Goal: Task Accomplishment & Management: Use online tool/utility

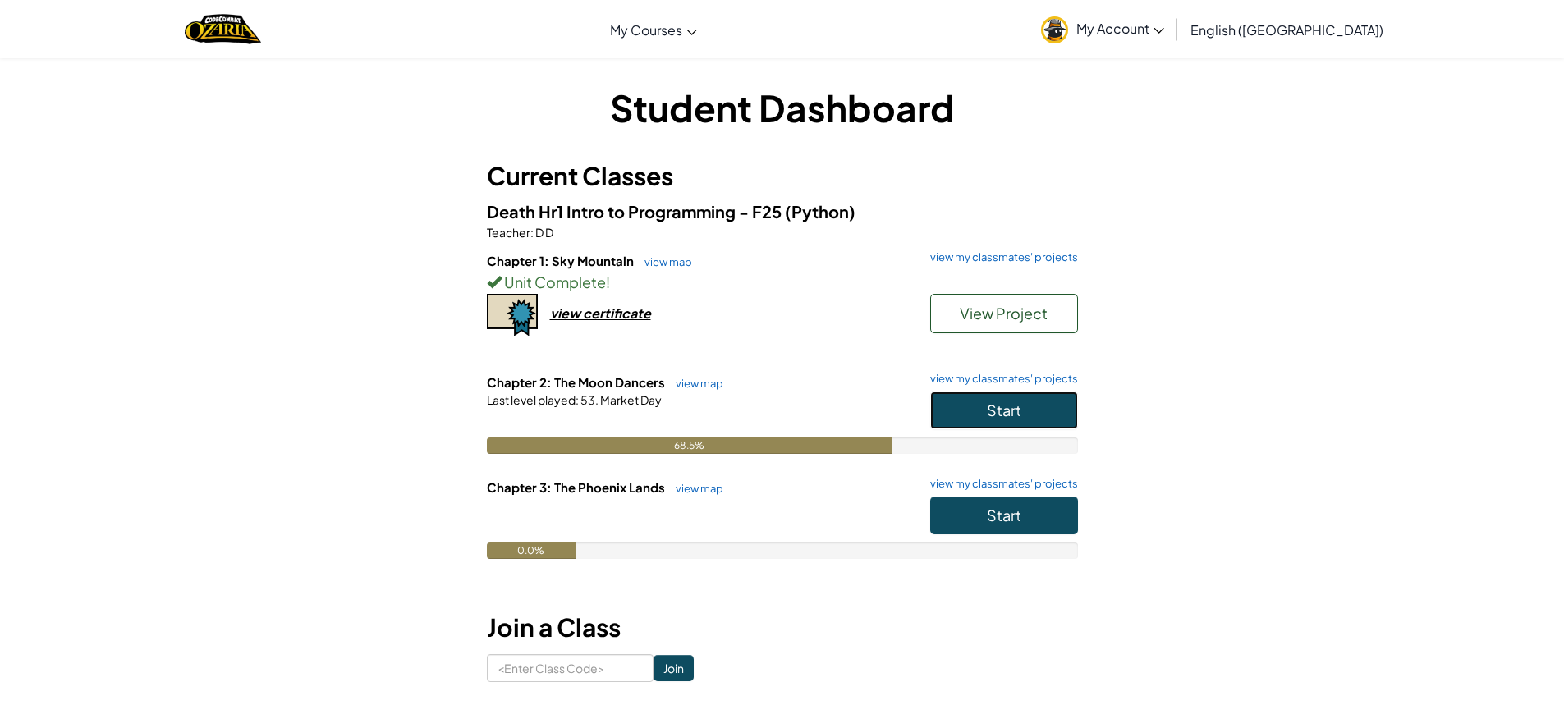
click at [1038, 421] on button "Start" at bounding box center [1004, 411] width 148 height 38
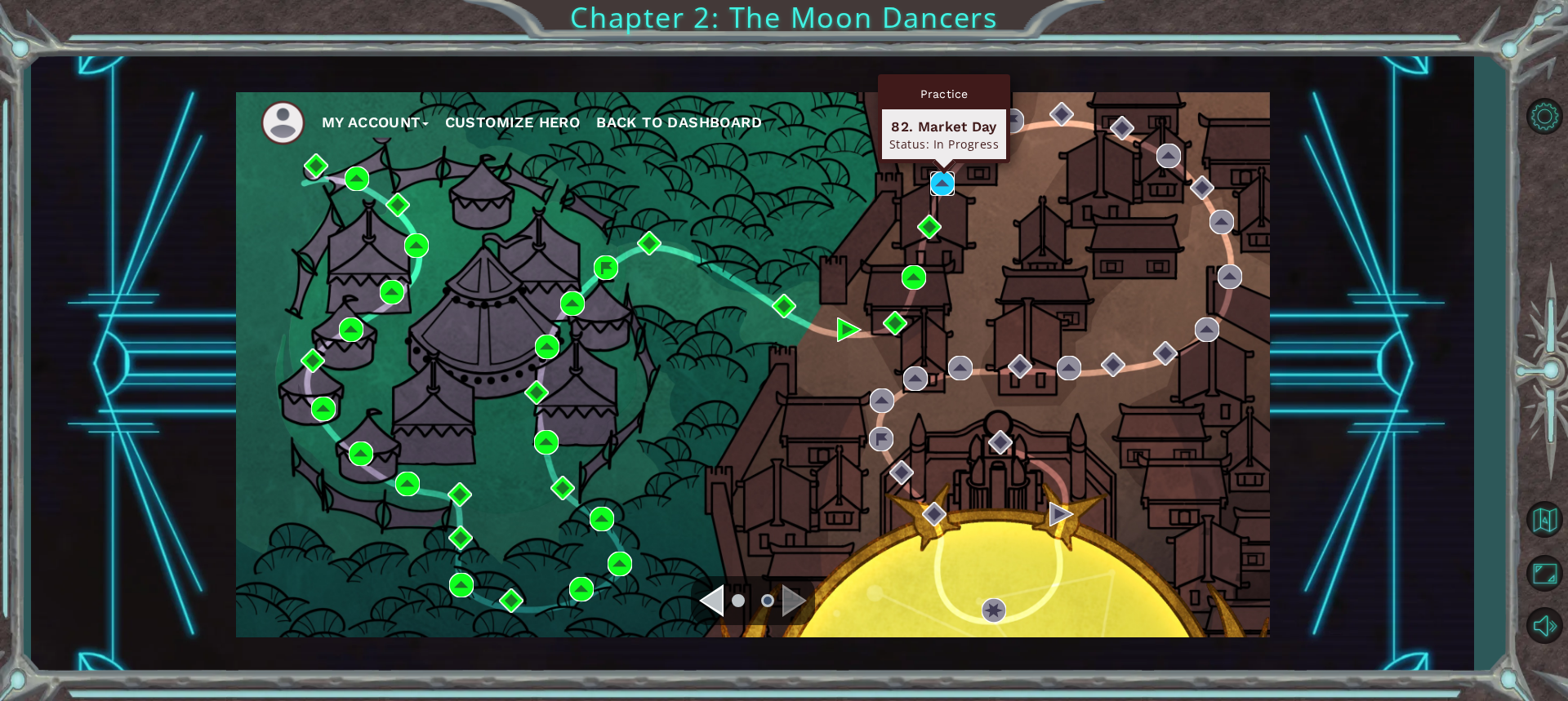
click at [944, 180] on img at bounding box center [942, 183] width 25 height 25
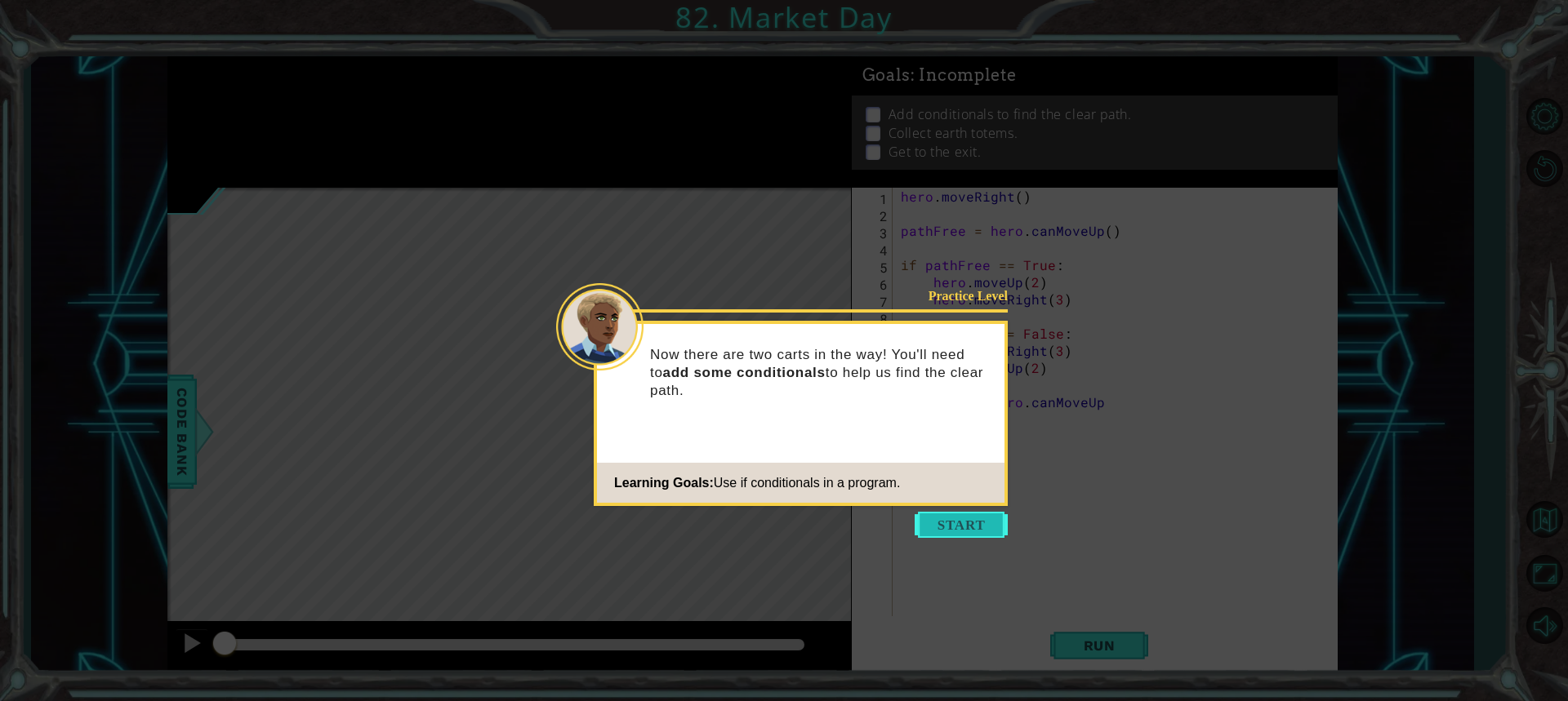
click at [967, 528] on button "Start" at bounding box center [961, 525] width 94 height 26
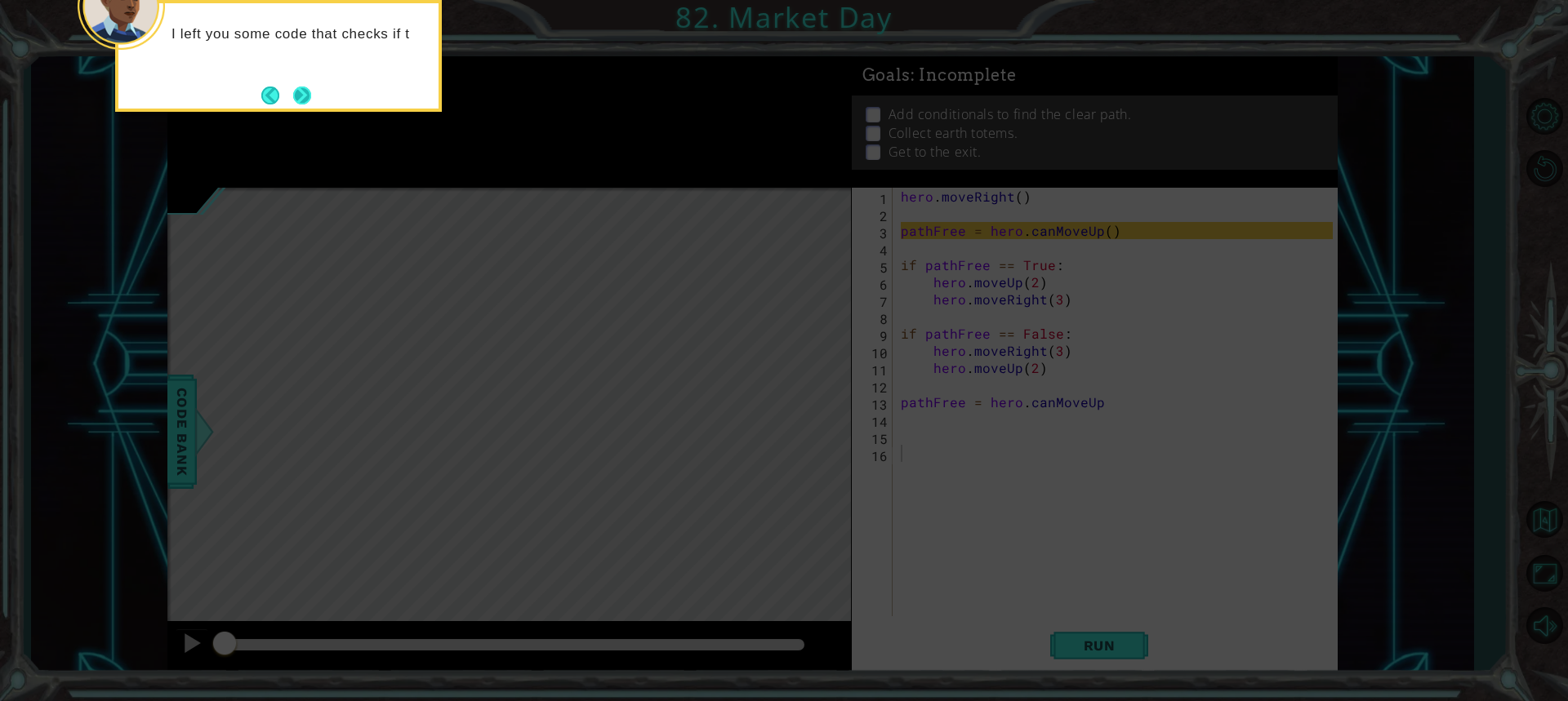
click at [288, 97] on footer at bounding box center [287, 95] width 50 height 25
click at [302, 97] on button "Next" at bounding box center [301, 95] width 23 height 23
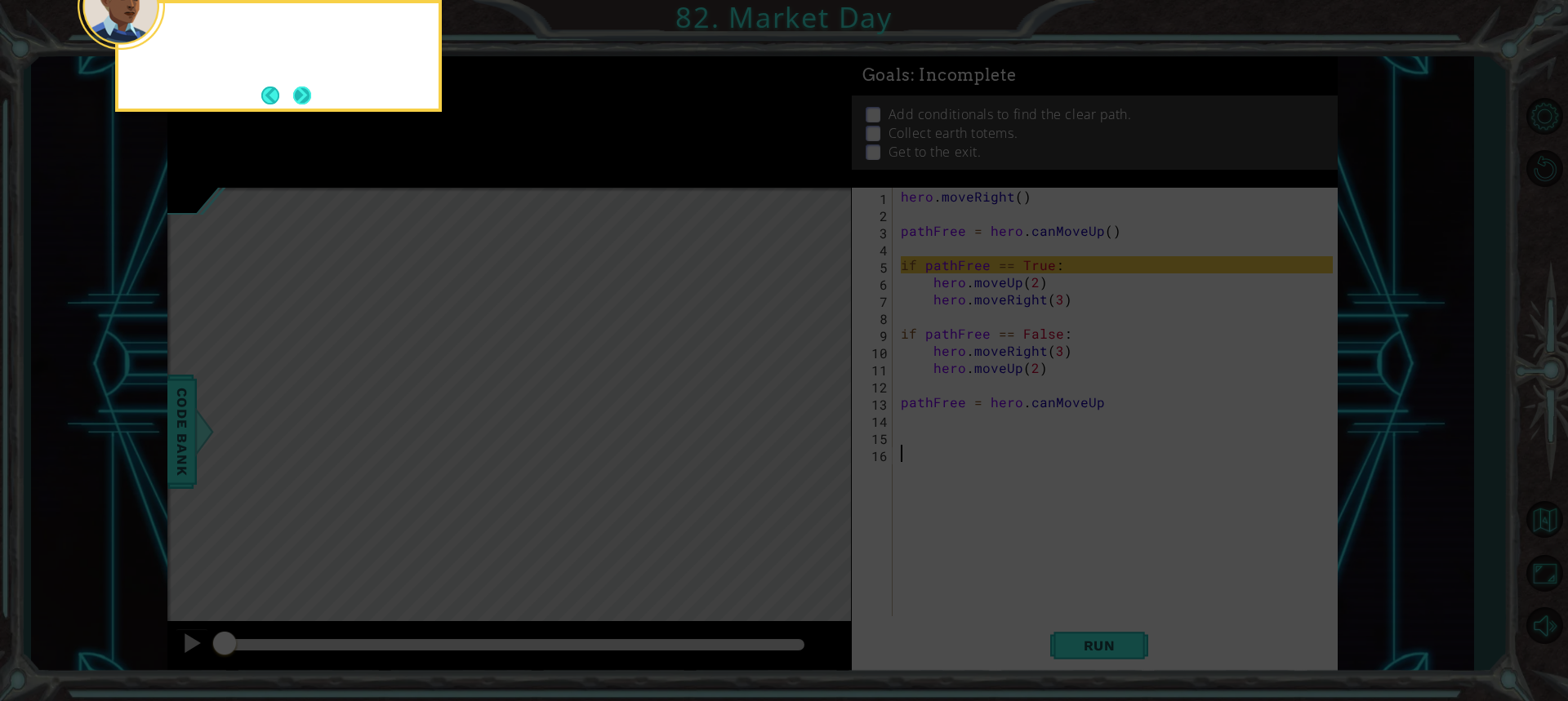
click at [303, 97] on button "Next" at bounding box center [302, 95] width 18 height 18
click at [303, 96] on button "Next" at bounding box center [301, 95] width 24 height 24
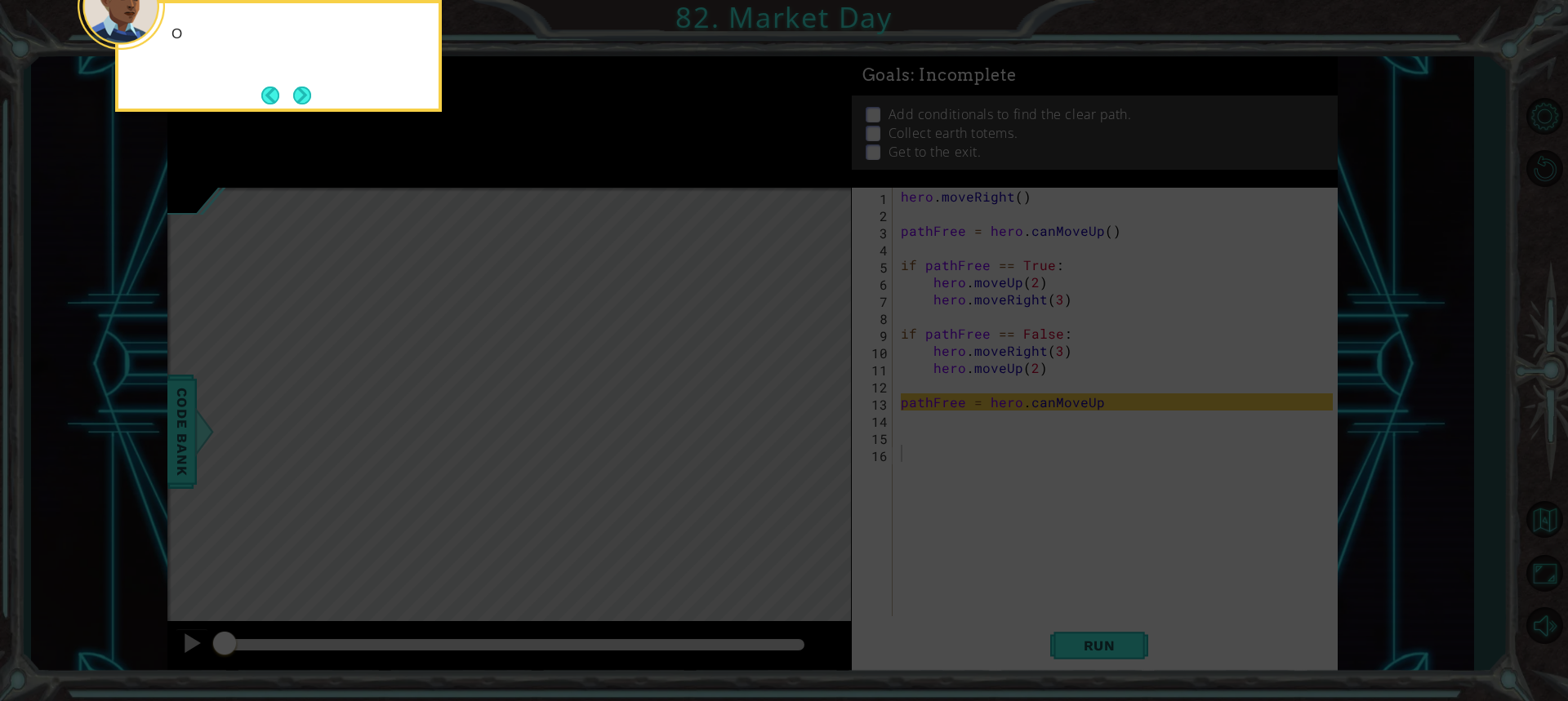
click at [303, 96] on button "Next" at bounding box center [301, 94] width 25 height 25
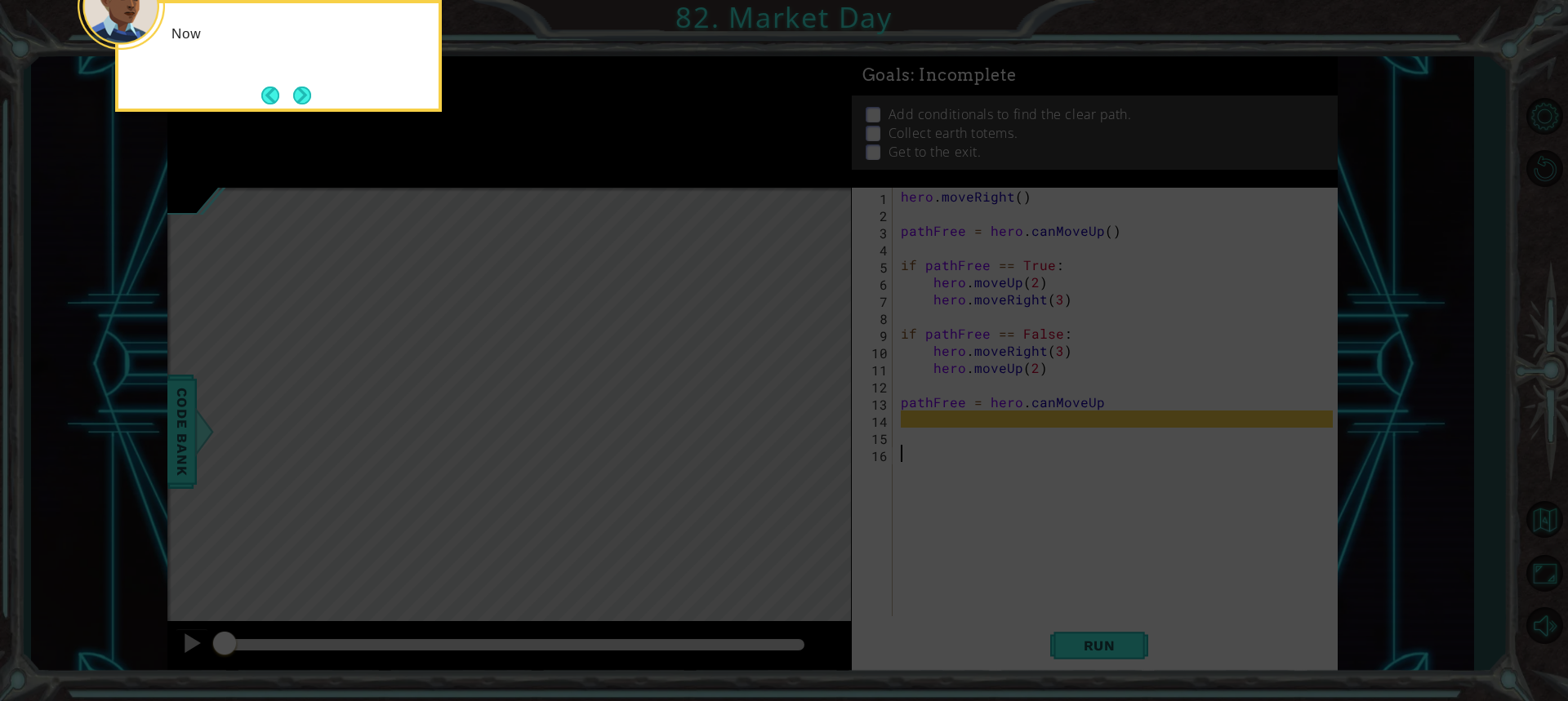
click at [303, 96] on button "Next" at bounding box center [302, 95] width 30 height 30
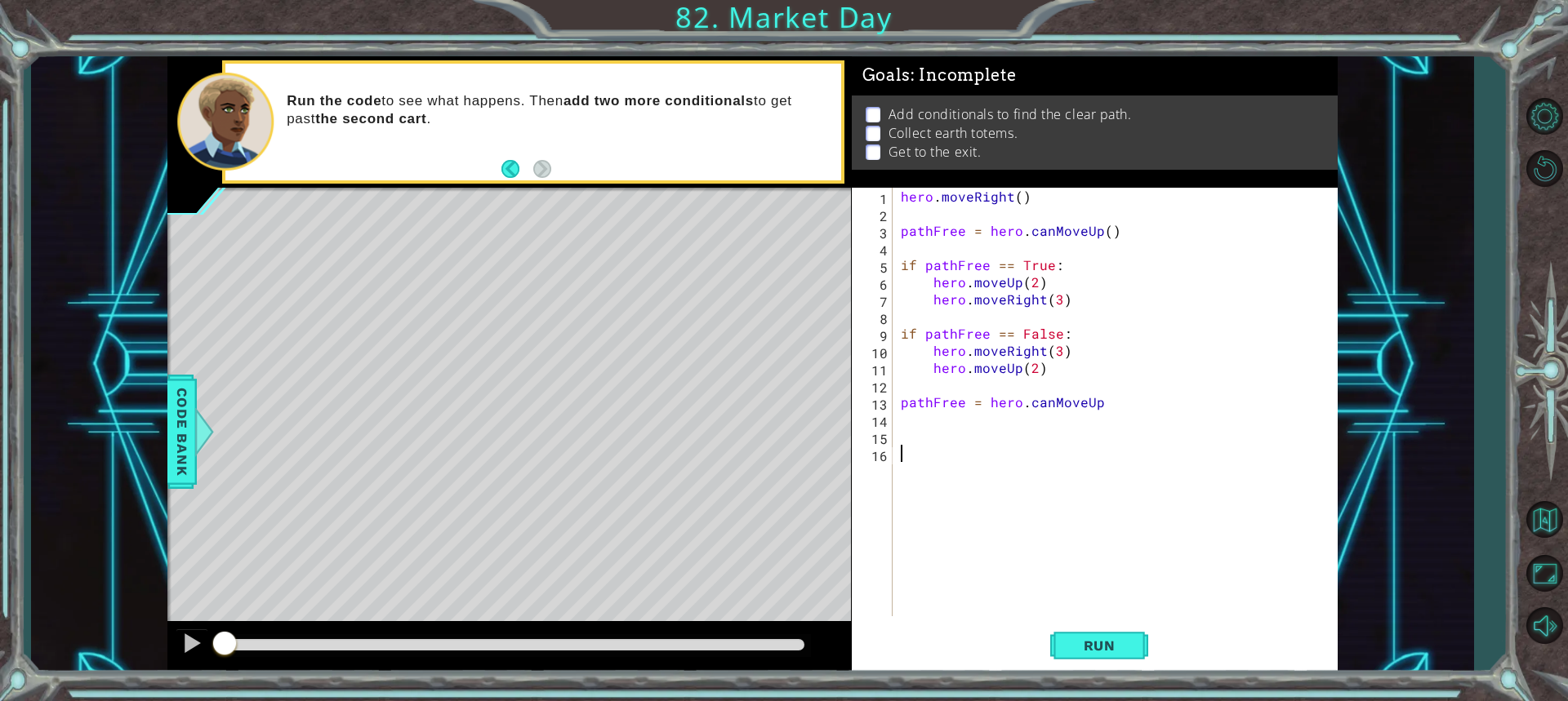
click at [911, 425] on div "hero . moveRight ( ) pathFree = hero . canMoveUp ( ) if pathFree == True : hero…" at bounding box center [1119, 419] width 444 height 462
click at [909, 437] on div "hero . moveRight ( ) pathFree = hero . canMoveUp ( ) if pathFree == True : hero…" at bounding box center [1119, 419] width 444 height 462
click at [920, 412] on div "hero . moveRight ( ) pathFree = hero . canMoveUp ( ) if pathFree == True : hero…" at bounding box center [1119, 419] width 444 height 462
click at [904, 437] on div "hero . moveRight ( ) pathFree = hero . canMoveUp ( ) if pathFree == True : hero…" at bounding box center [1119, 419] width 444 height 462
click at [910, 427] on div "hero . moveRight ( ) pathFree = hero . canMoveUp ( ) if pathFree == True : hero…" at bounding box center [1119, 419] width 444 height 462
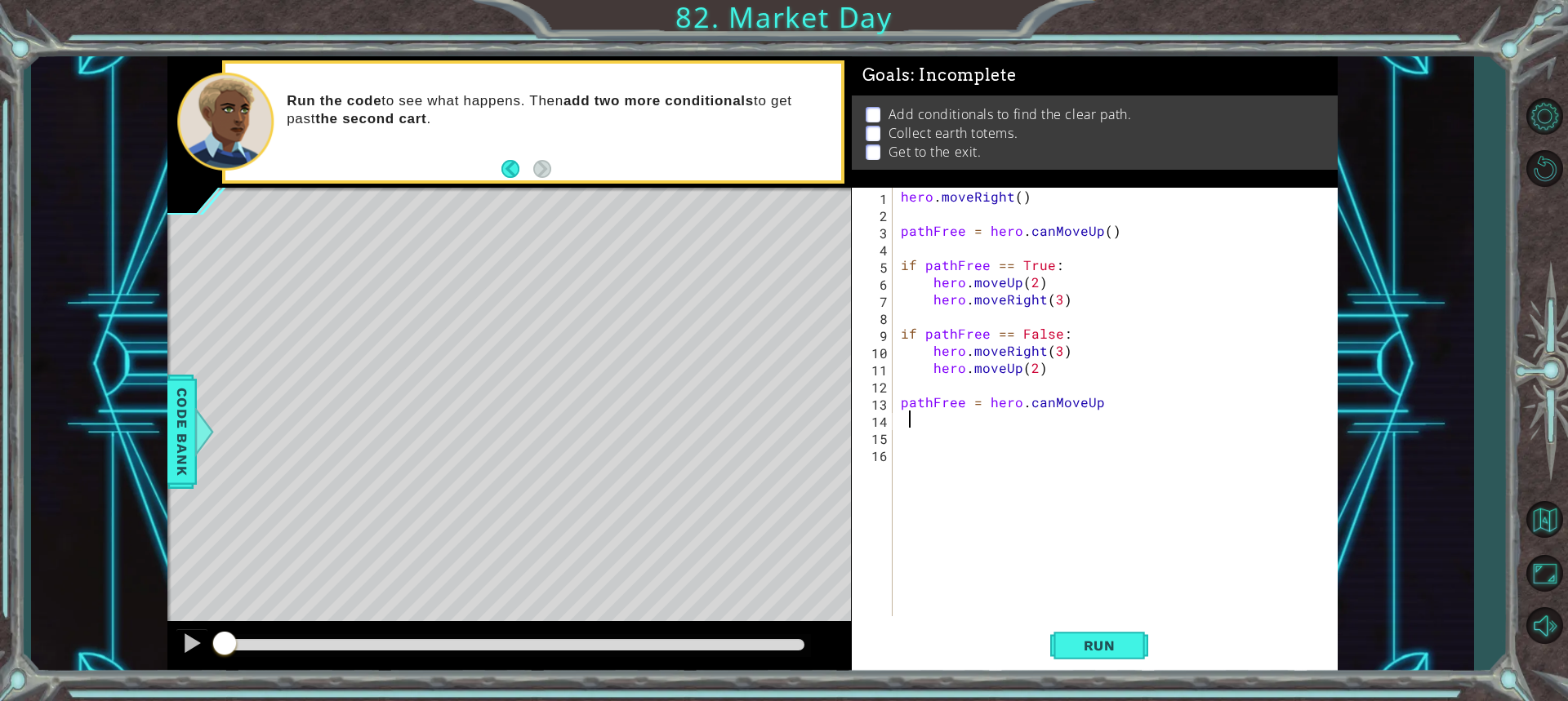
click at [909, 435] on div "hero . moveRight ( ) pathFree = hero . canMoveUp ( ) if pathFree == True : hero…" at bounding box center [1119, 419] width 444 height 462
click at [1159, 630] on div "Run" at bounding box center [1099, 645] width 486 height 48
